Goal: Find specific page/section: Find specific page/section

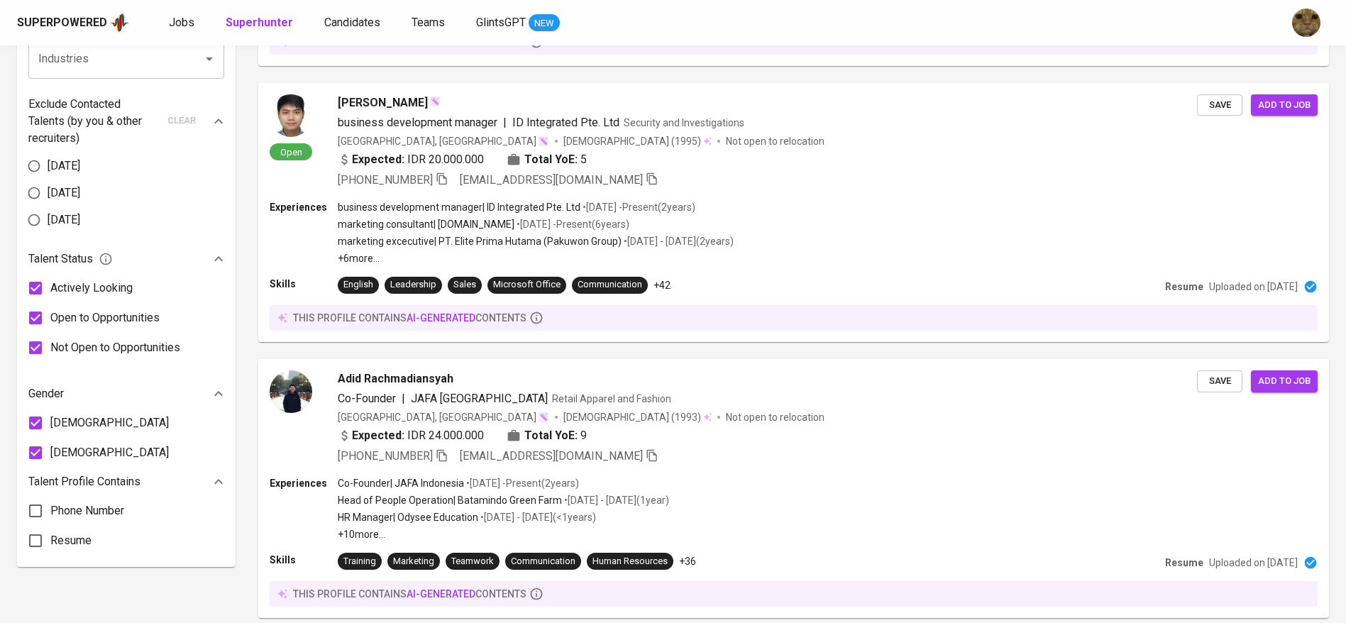
scroll to position [649, 0]
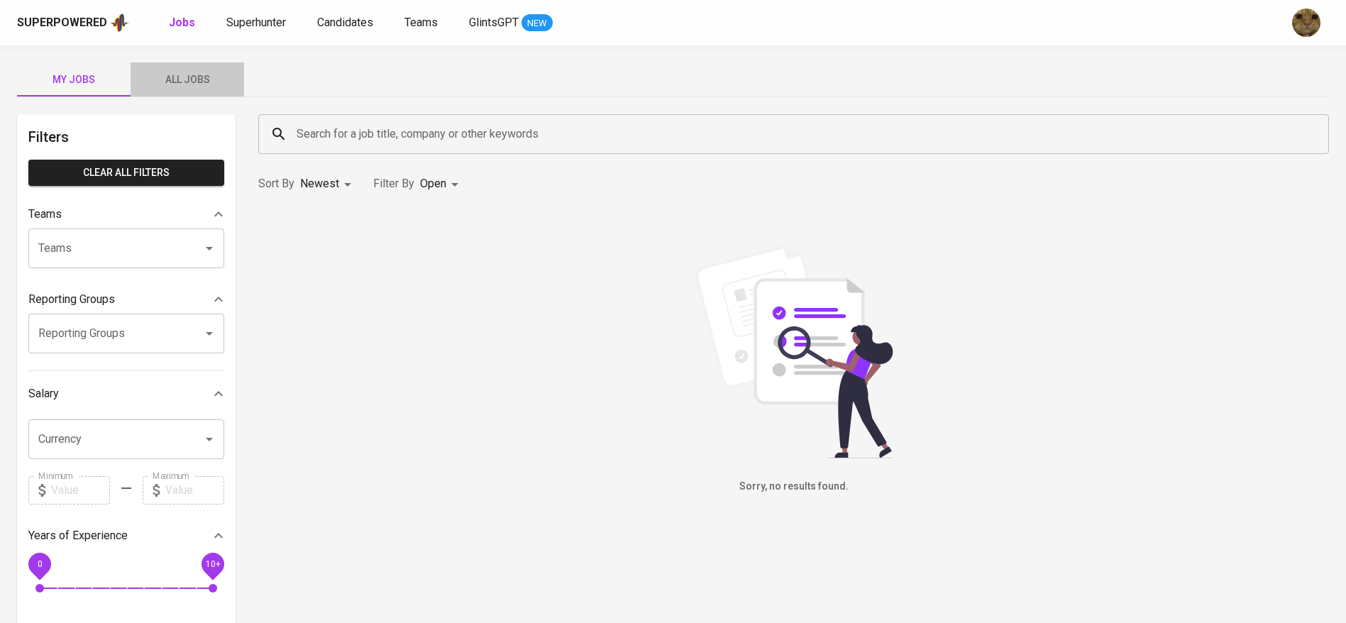
click at [204, 67] on button "All Jobs" at bounding box center [188, 79] width 114 height 34
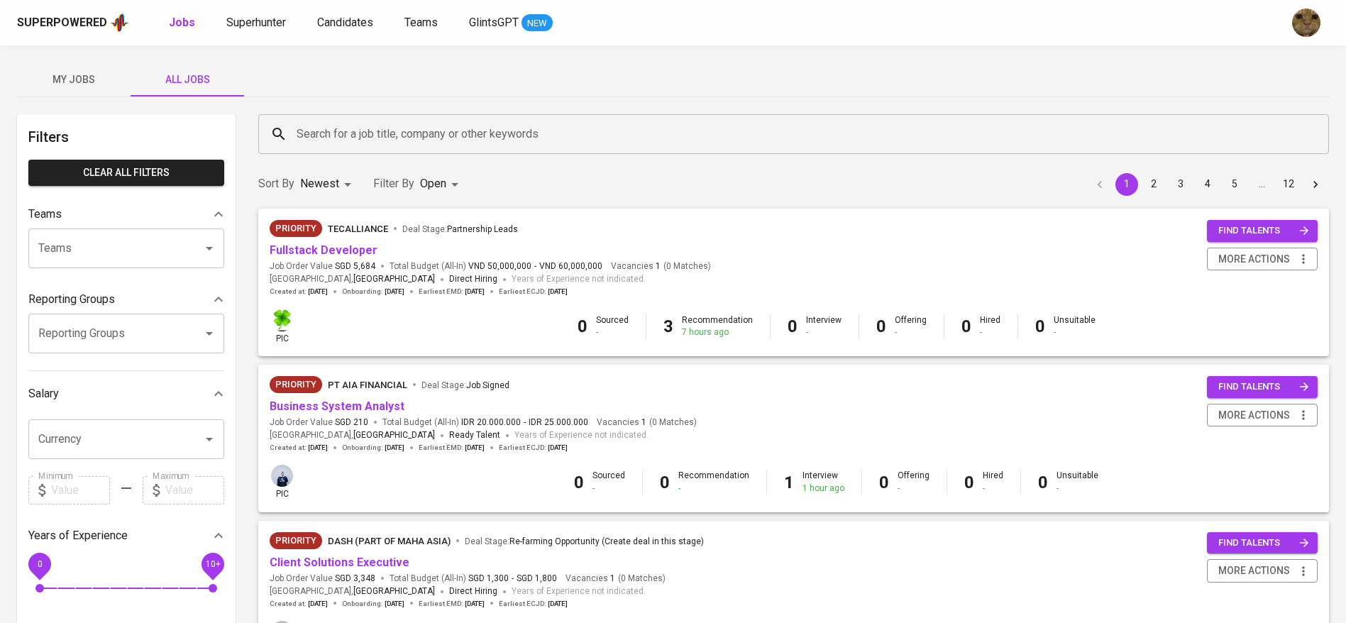
click at [344, 123] on input "Search for a job title, company or other keywords" at bounding box center [797, 134] width 1008 height 27
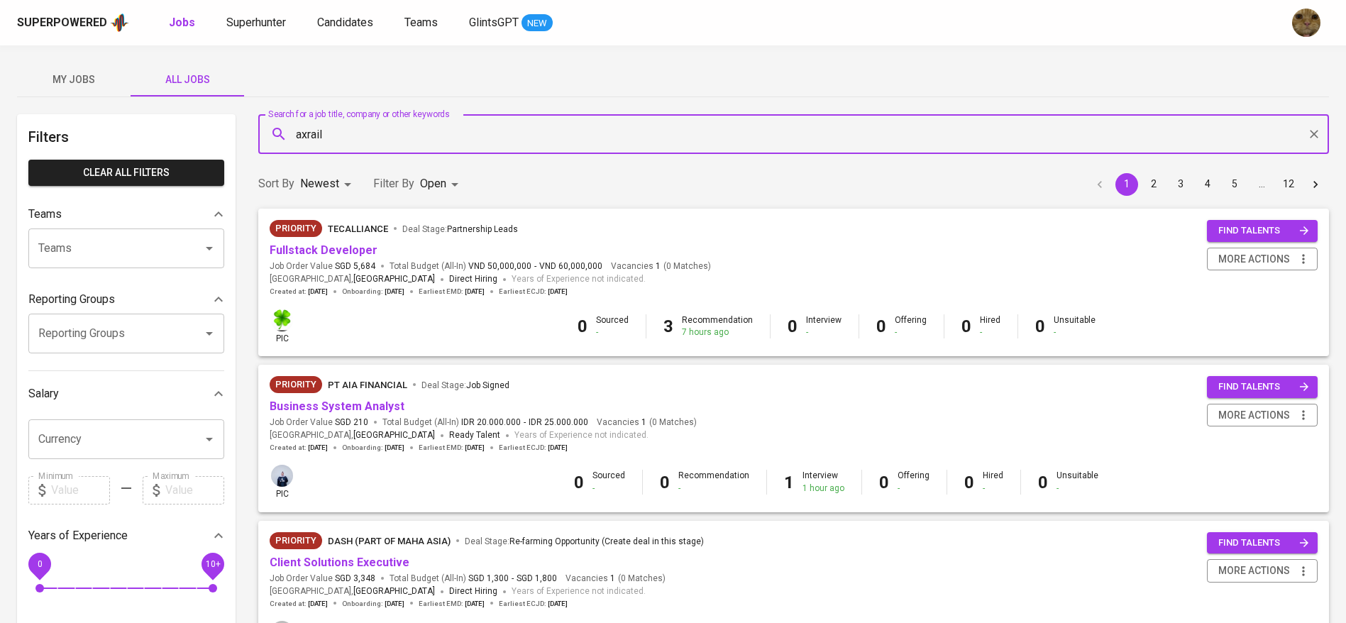
type input "axrail"
